Goal: Information Seeking & Learning: Learn about a topic

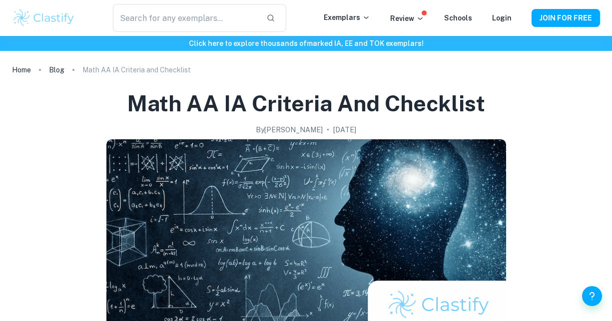
scroll to position [1852, 0]
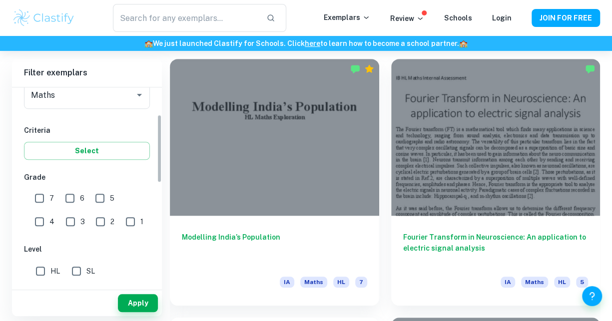
scroll to position [149, 0]
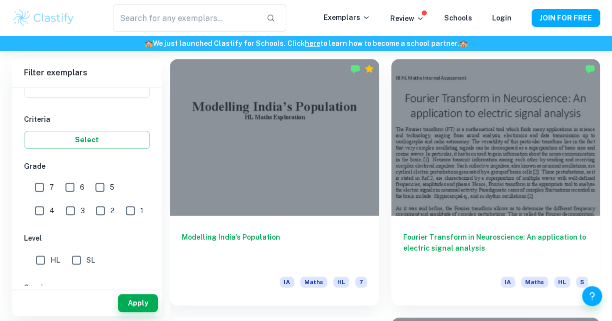
click at [36, 184] on input "7" at bounding box center [39, 187] width 20 height 20
checkbox input "true"
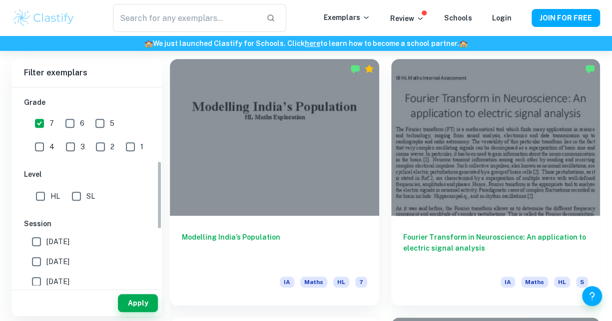
scroll to position [213, 0]
click at [46, 189] on input "HL" at bounding box center [40, 196] width 20 height 20
checkbox input "true"
click at [133, 300] on button "Apply" at bounding box center [138, 303] width 40 height 18
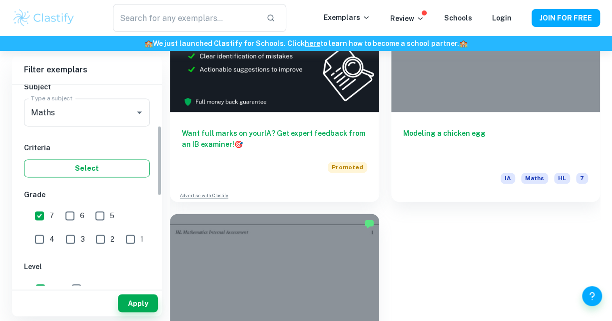
scroll to position [117, 0]
click at [84, 171] on button "Select" at bounding box center [87, 169] width 126 height 18
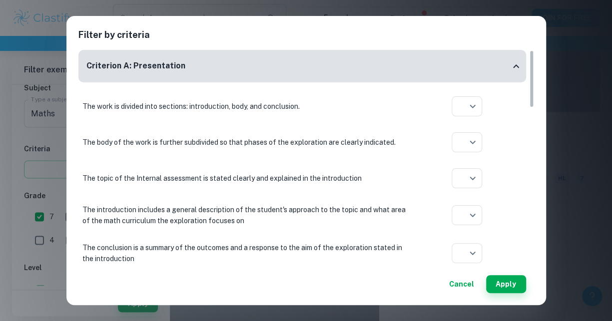
click at [588, 190] on div "Filter by criteria Criterion A: Presentation The work is divided into sections:…" at bounding box center [306, 160] width 612 height 321
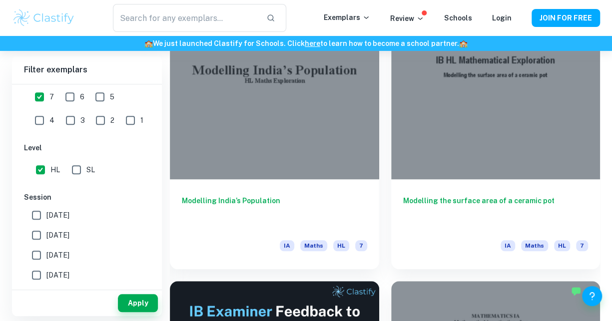
scroll to position [315, 0]
drag, startPoint x: 44, startPoint y: 91, endPoint x: 30, endPoint y: 105, distance: 19.1
click at [30, 105] on input "7" at bounding box center [39, 97] width 20 height 20
checkbox input "false"
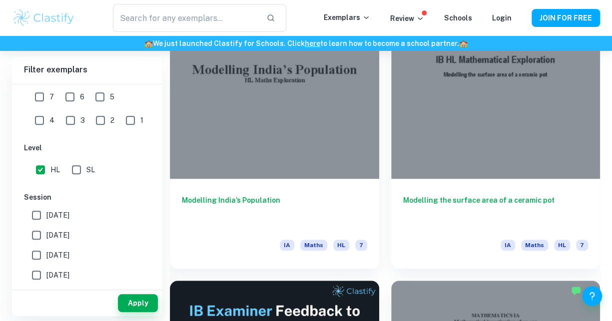
click at [79, 95] on input "6" at bounding box center [70, 97] width 20 height 20
checkbox input "true"
click at [142, 302] on button "Apply" at bounding box center [138, 303] width 40 height 18
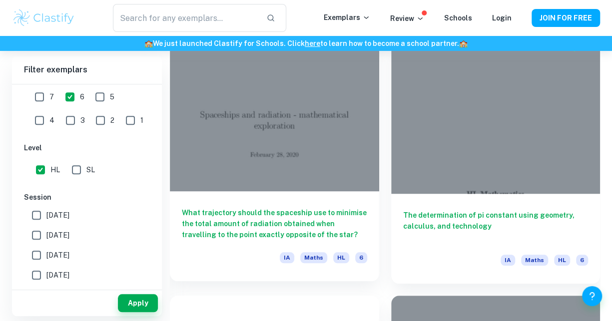
scroll to position [279, 0]
